Goal: Information Seeking & Learning: Understand process/instructions

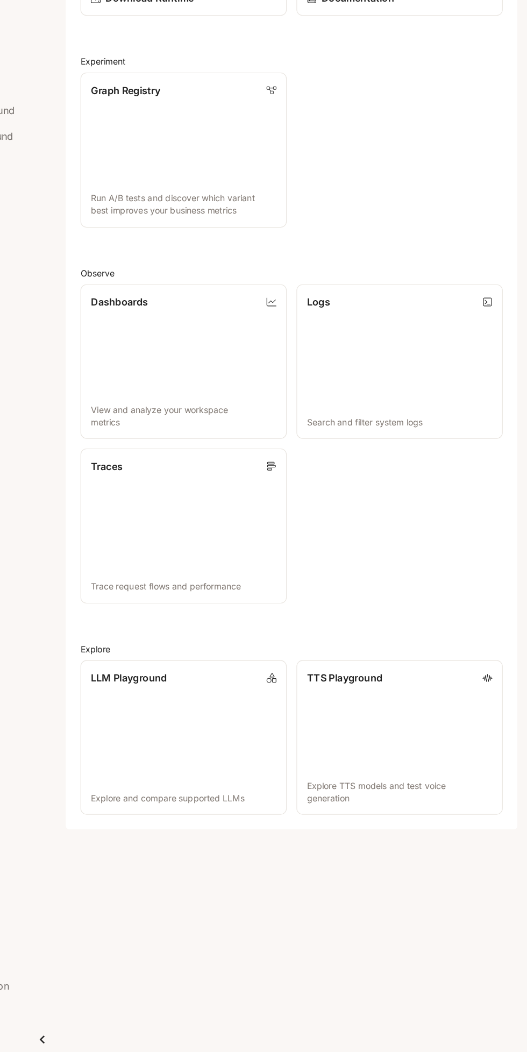
scroll to position [48, 0]
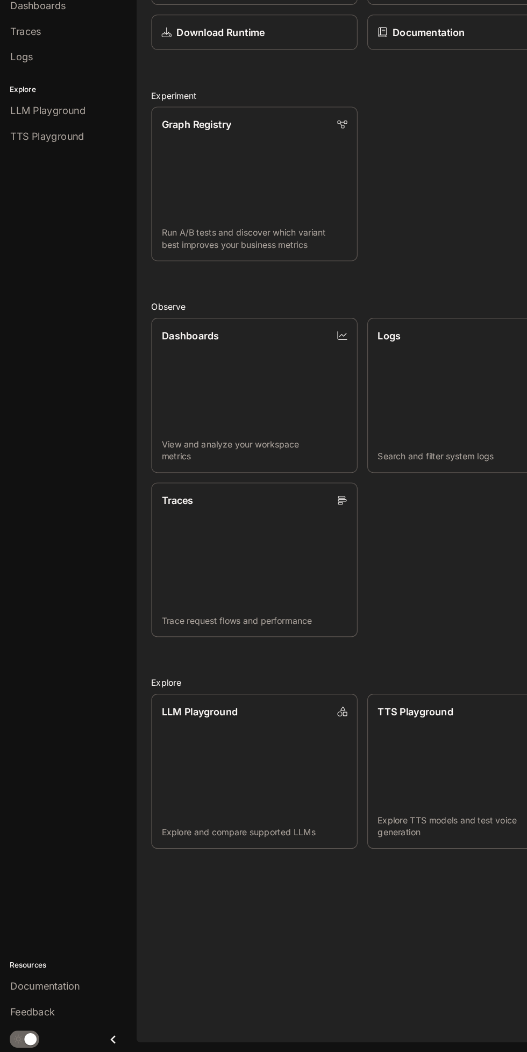
click at [102, 1042] on icon "Close drawer" at bounding box center [100, 1041] width 15 height 15
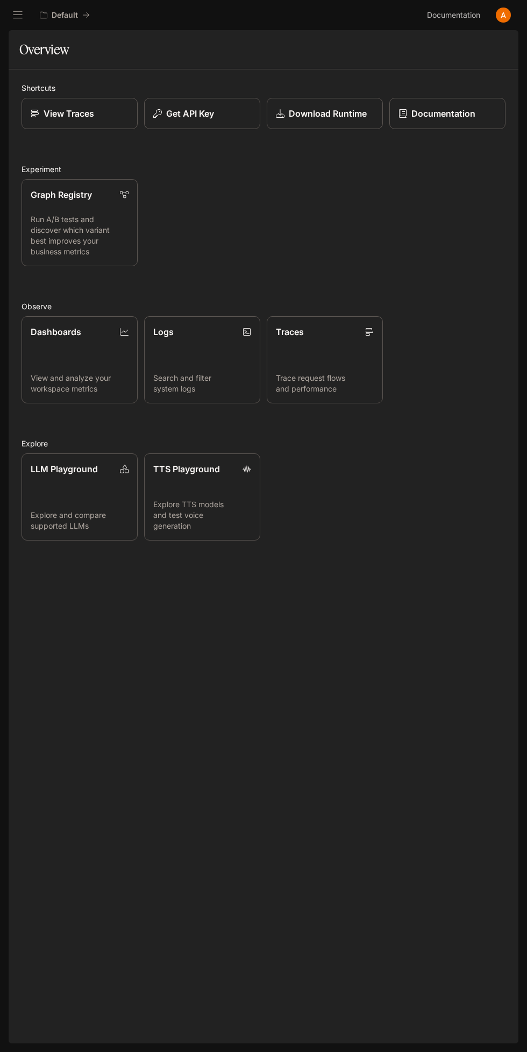
scroll to position [1, 0]
click at [17, 15] on icon "open drawer" at bounding box center [18, 15] width 10 height 8
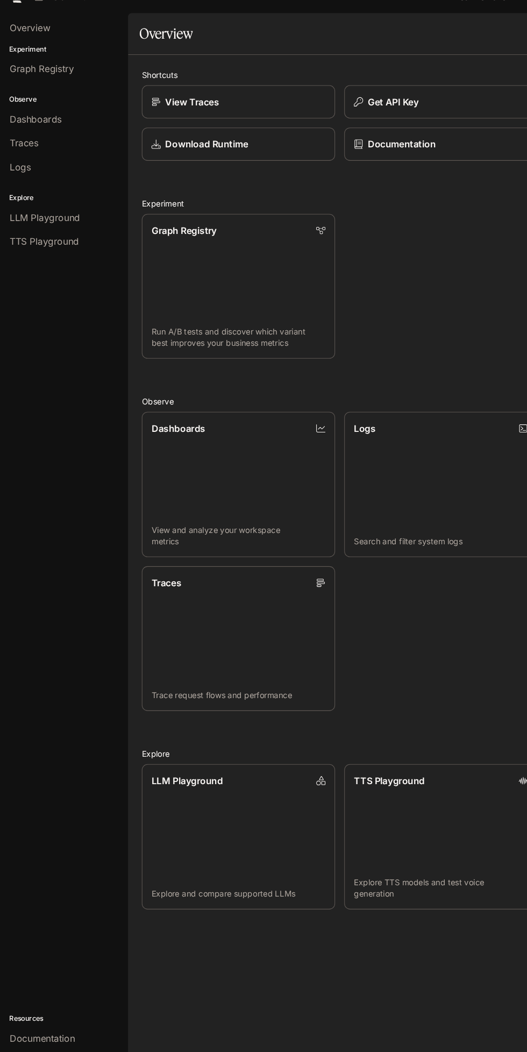
scroll to position [0, 0]
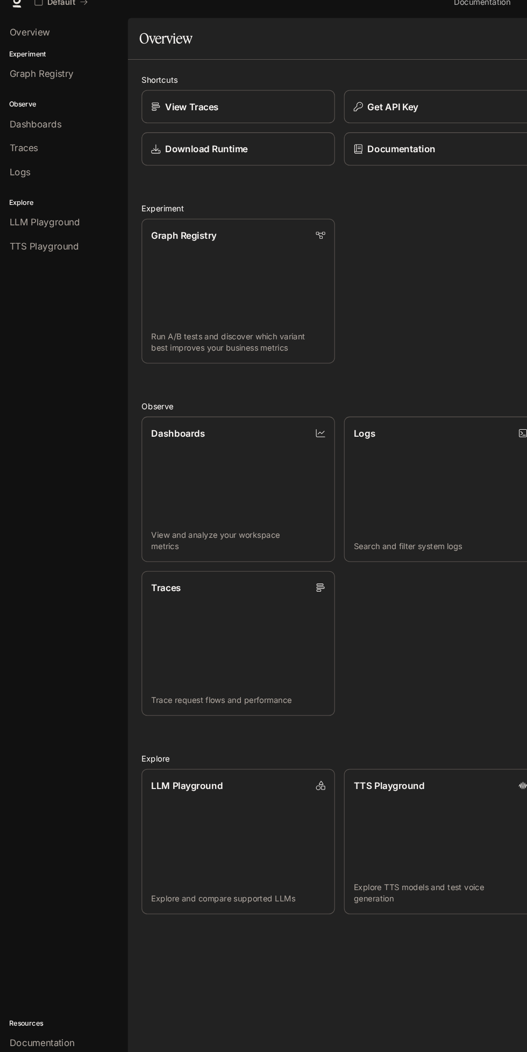
click at [19, 131] on span "Dashboards" at bounding box center [33, 129] width 49 height 13
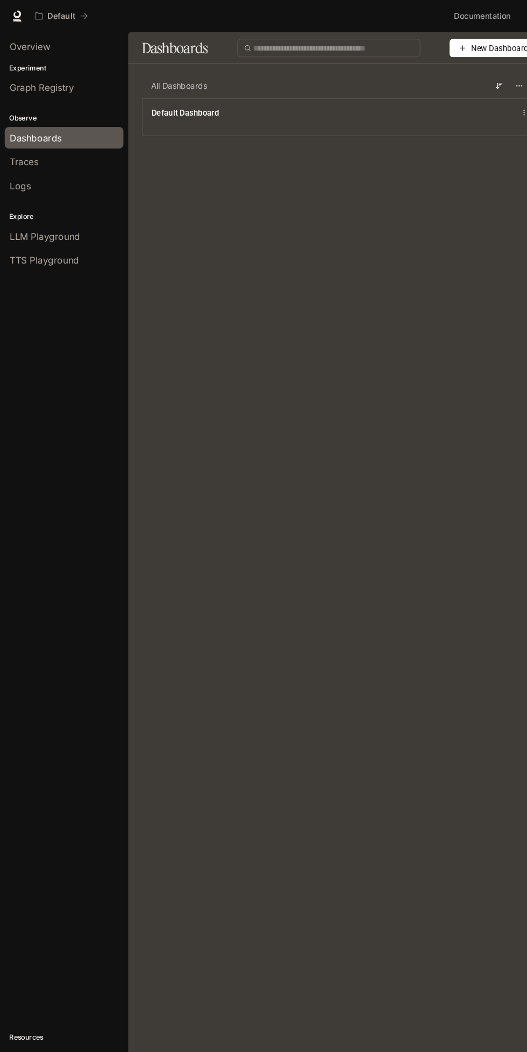
click at [31, 44] on span "Overview" at bounding box center [28, 43] width 38 height 13
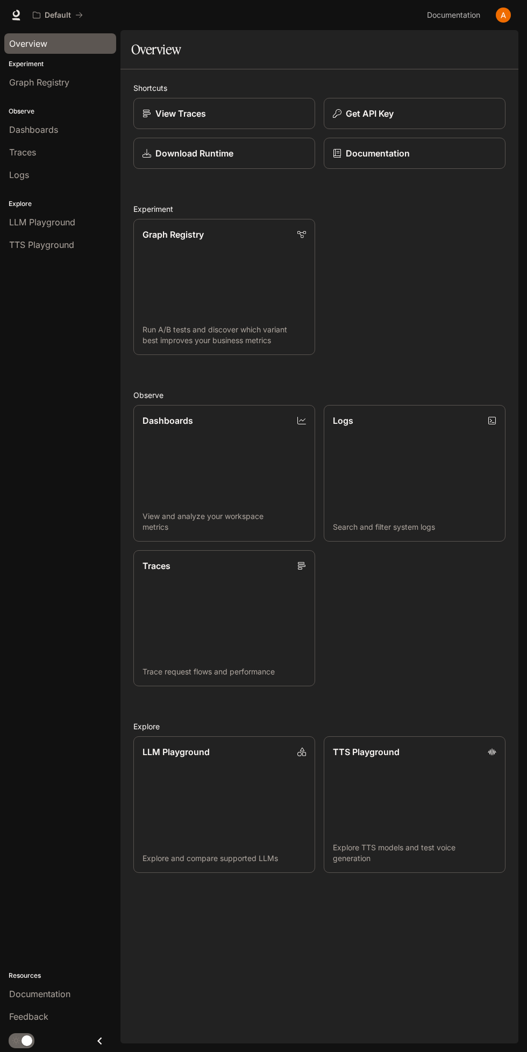
scroll to position [3, 0]
click at [485, 19] on link "Documentation Documentation" at bounding box center [456, 15] width 66 height 22
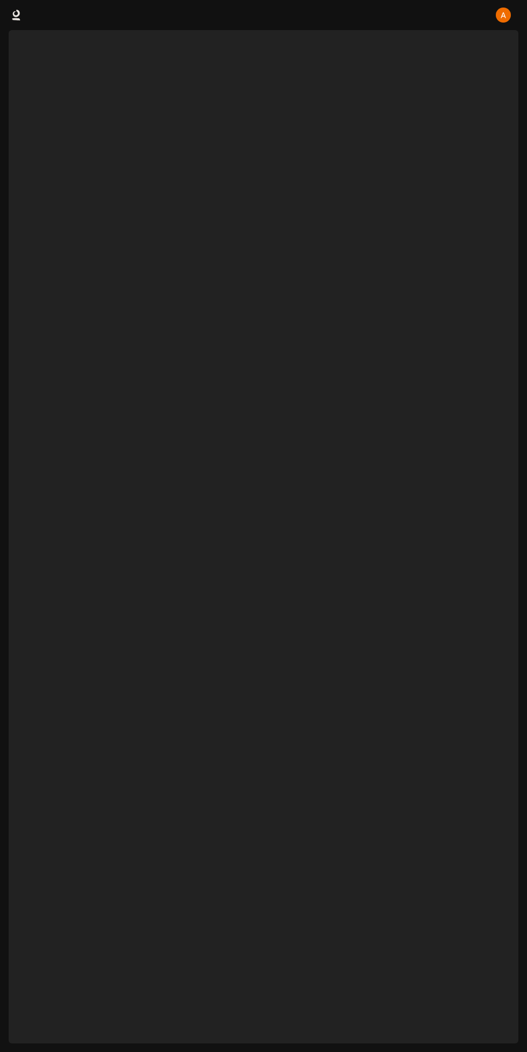
click at [495, 34] on div at bounding box center [264, 537] width 510 height 1014
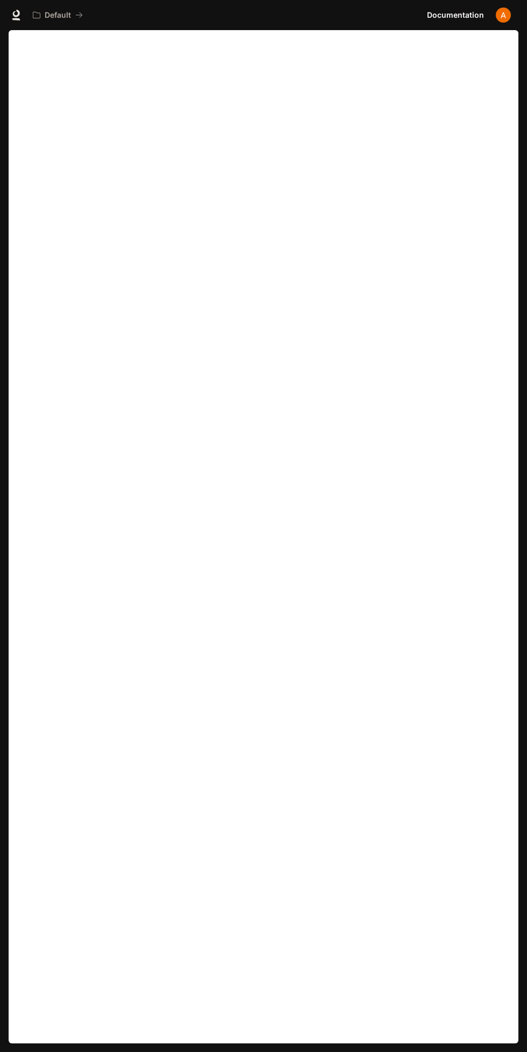
scroll to position [58, 0]
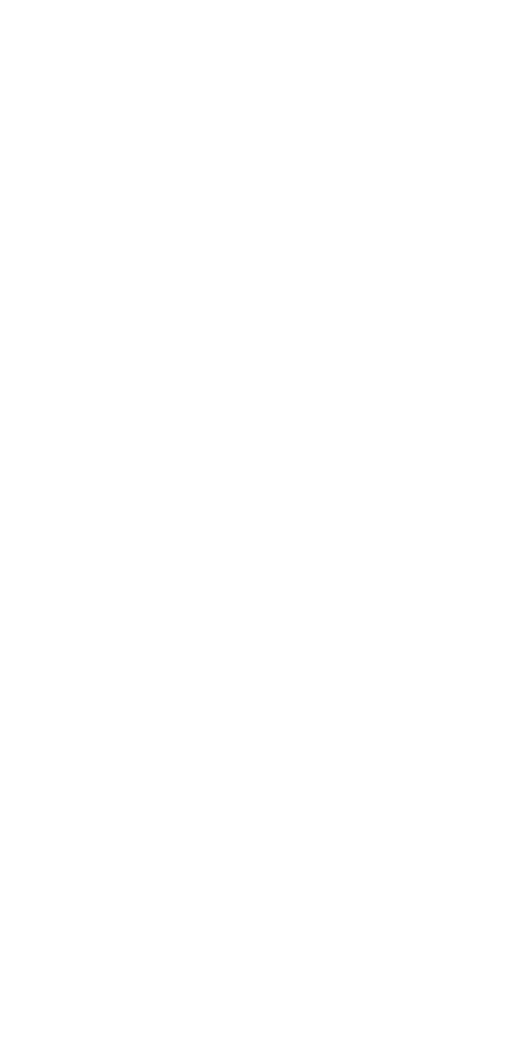
scroll to position [1, 0]
